Goal: Navigation & Orientation: Find specific page/section

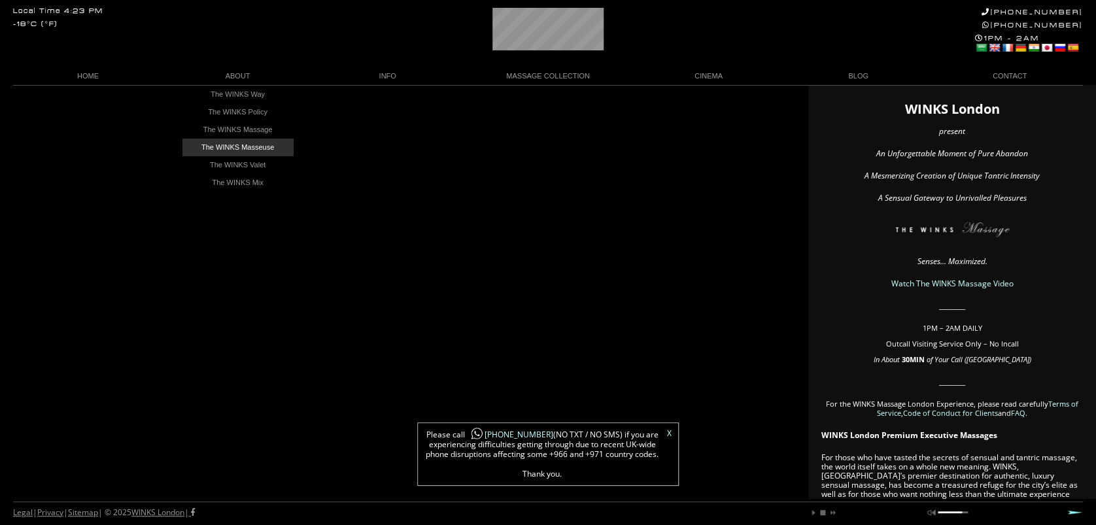
click at [236, 144] on link "The WINKS Masseuse" at bounding box center [237, 148] width 111 height 18
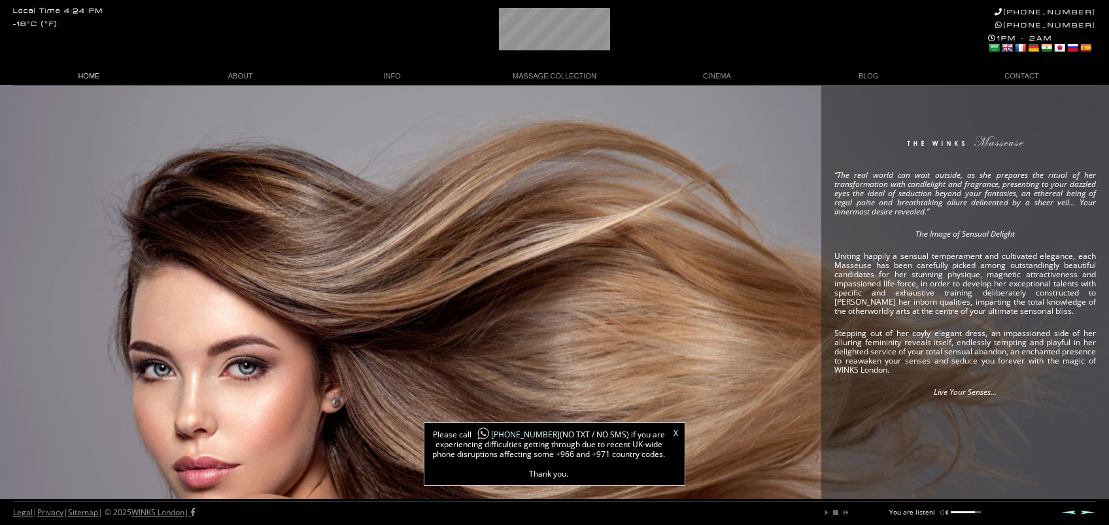
click at [88, 76] on link "HOME" at bounding box center [89, 76] width 152 height 18
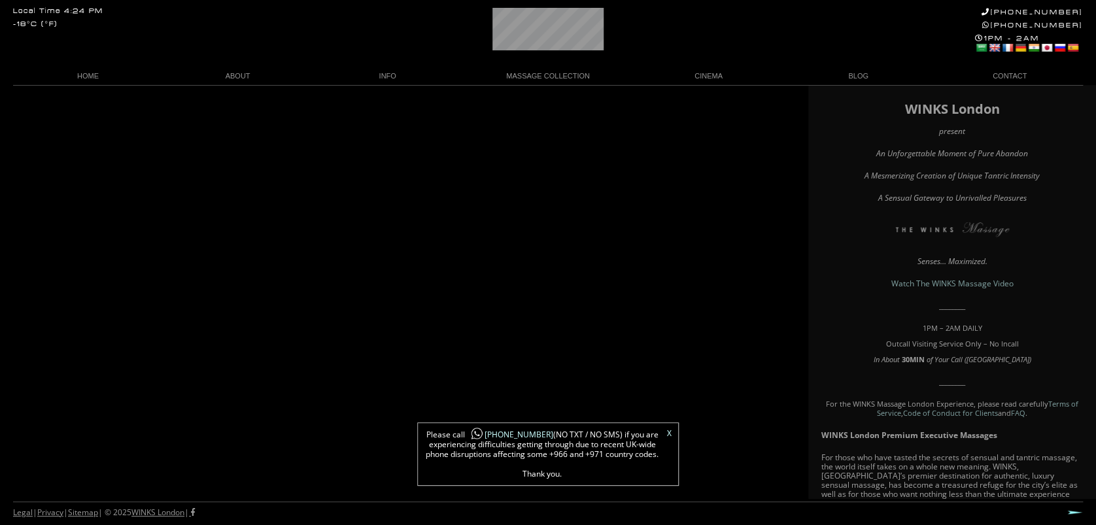
click at [670, 430] on link "X" at bounding box center [669, 434] width 5 height 8
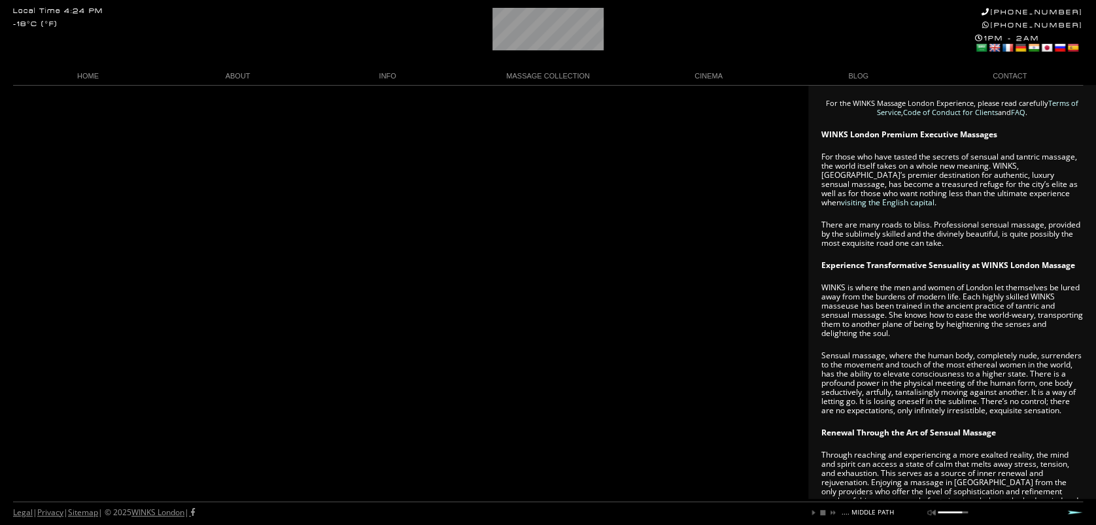
scroll to position [301, 0]
click at [88, 74] on link "HOME" at bounding box center [88, 76] width 150 height 18
